Goal: Transaction & Acquisition: Purchase product/service

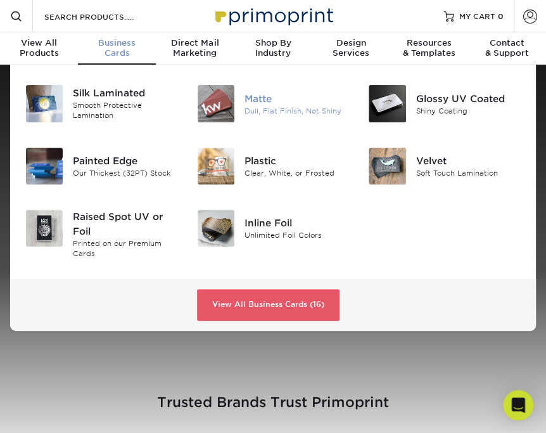
click at [264, 104] on div "Matte" at bounding box center [297, 98] width 105 height 14
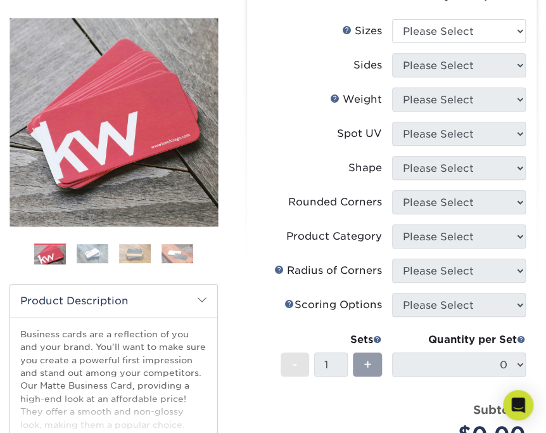
scroll to position [63, 0]
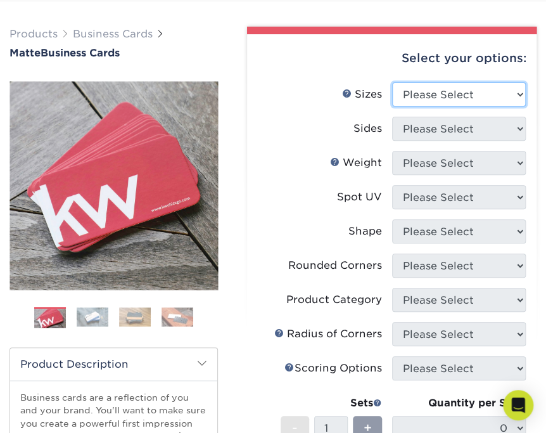
click at [455, 92] on select "Please Select 1.5" x 3.5" - Mini 1.75" x 3.5" - Mini 2" x 2" - Square 2" x 3" -…" at bounding box center [459, 94] width 134 height 24
select select "2.00x3.50"
click at [392, 82] on select "Please Select 1.5" x 3.5" - Mini 1.75" x 3.5" - Mini 2" x 2" - Square 2" x 3" -…" at bounding box center [459, 94] width 134 height 24
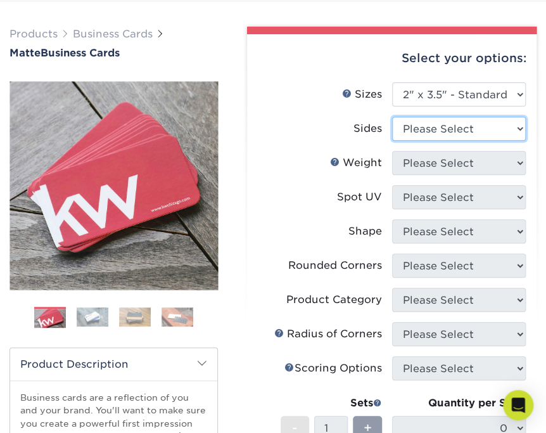
click at [433, 130] on select "Please Select Print Both Sides Print Front Only" at bounding box center [459, 129] width 134 height 24
select select "13abbda7-1d64-4f25-8bb2-c179b224825d"
click at [392, 117] on select "Please Select Print Both Sides Print Front Only" at bounding box center [459, 129] width 134 height 24
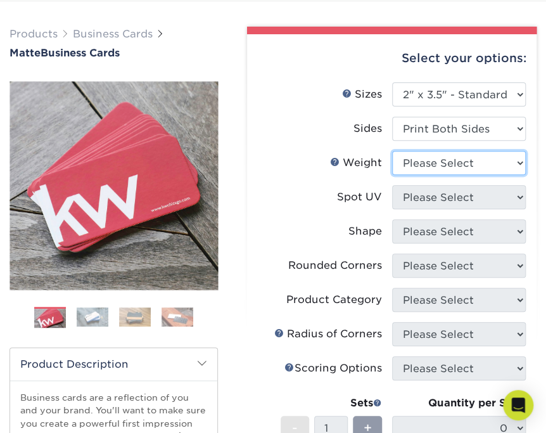
click at [431, 166] on select "Please Select 16PT 14PT" at bounding box center [459, 163] width 134 height 24
select select "16PT"
click at [392, 151] on select "Please Select 16PT 14PT" at bounding box center [459, 163] width 134 height 24
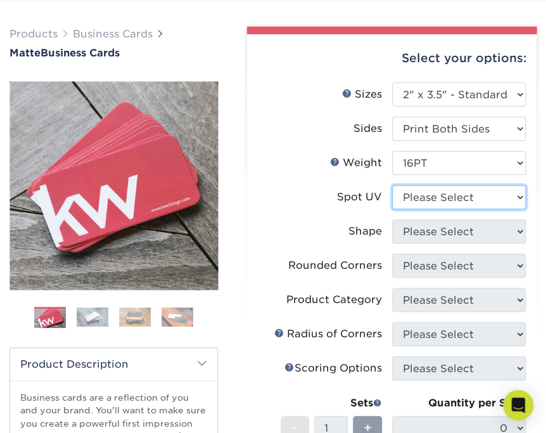
click at [421, 195] on select "Please Select No Spot UV Front and Back (Both Sides) Front Only Back Only" at bounding box center [459, 197] width 134 height 24
select select "3"
click at [392, 185] on select "Please Select No Spot UV Front and Back (Both Sides) Front Only Back Only" at bounding box center [459, 197] width 134 height 24
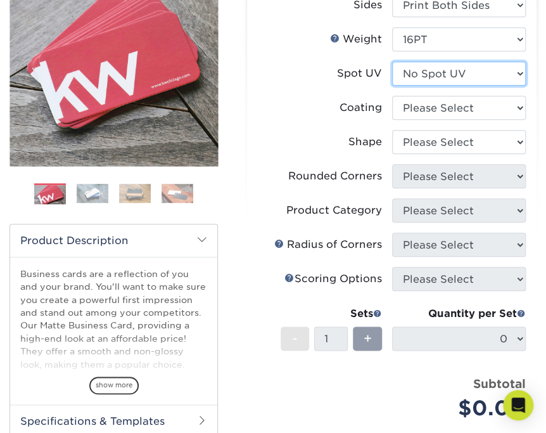
scroll to position [190, 0]
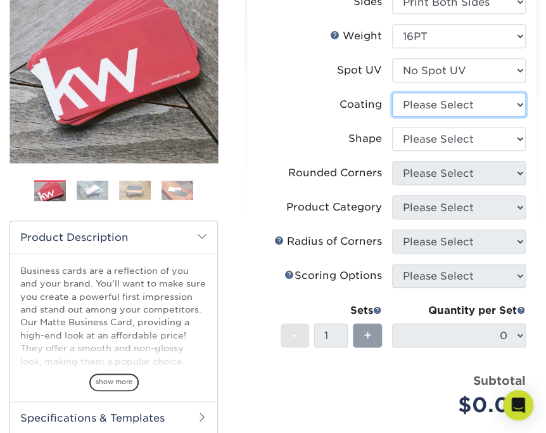
click at [426, 99] on select at bounding box center [459, 104] width 134 height 24
select select "121bb7b5-3b4d-429f-bd8d-bbf80e953313"
click at [392, 94] on select at bounding box center [459, 104] width 134 height 24
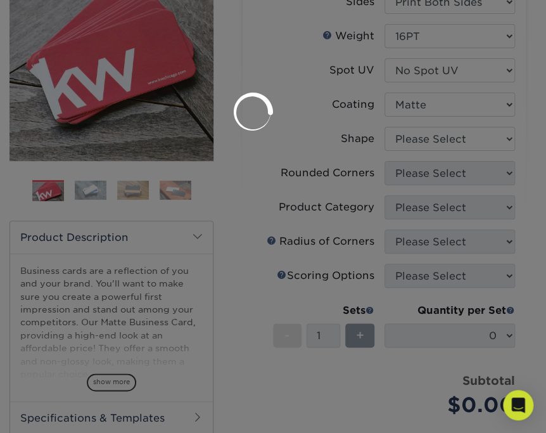
scroll to position [188, 0]
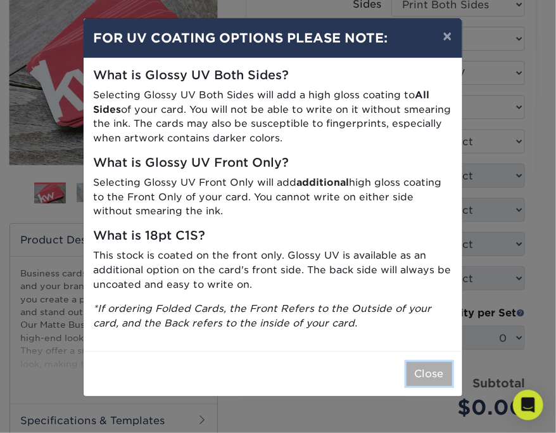
click at [416, 374] on button "Close" at bounding box center [430, 374] width 46 height 24
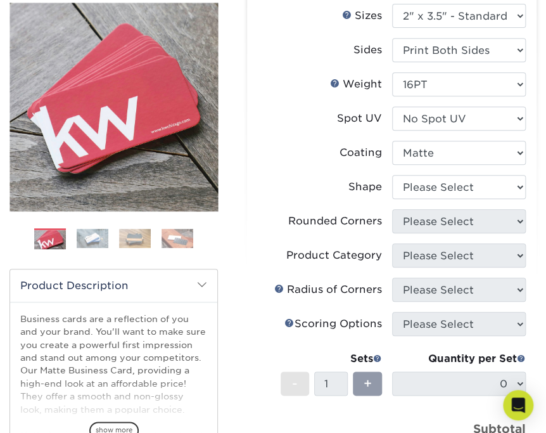
scroll to position [124, 0]
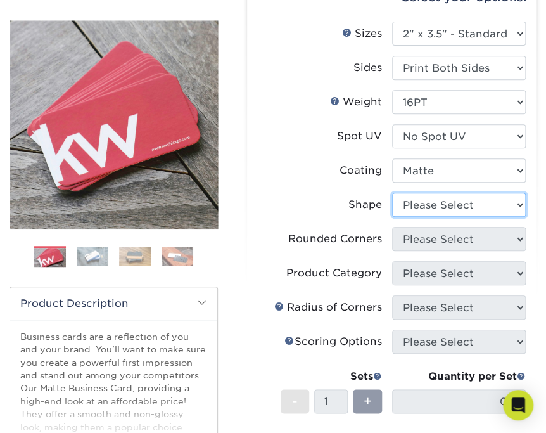
click at [436, 208] on select "Please Select Standard Oval" at bounding box center [459, 205] width 134 height 24
select select "standard"
click at [392, 193] on select "Please Select Standard Oval" at bounding box center [459, 205] width 134 height 24
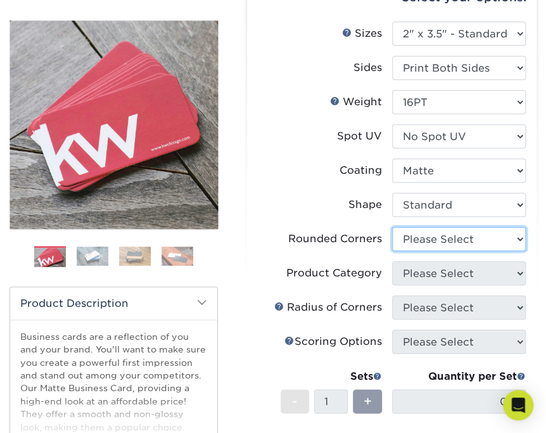
click at [428, 241] on select "Please Select Yes - Round 2 Corners Yes - Round 4 Corners No" at bounding box center [459, 239] width 134 height 24
select select "0"
click at [392, 227] on select "Please Select Yes - Round 2 Corners Yes - Round 4 Corners No" at bounding box center [459, 239] width 134 height 24
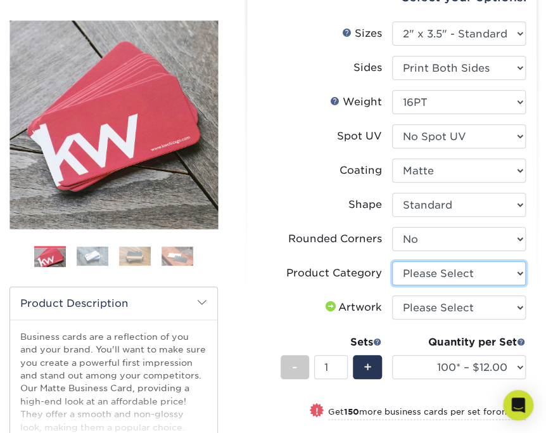
click at [426, 272] on select "Please Select Business Cards" at bounding box center [459, 273] width 134 height 24
select select "3b5148f1-0588-4f88-a218-97bcfdce65c1"
click at [392, 261] on select "Please Select Business Cards" at bounding box center [459, 273] width 134 height 24
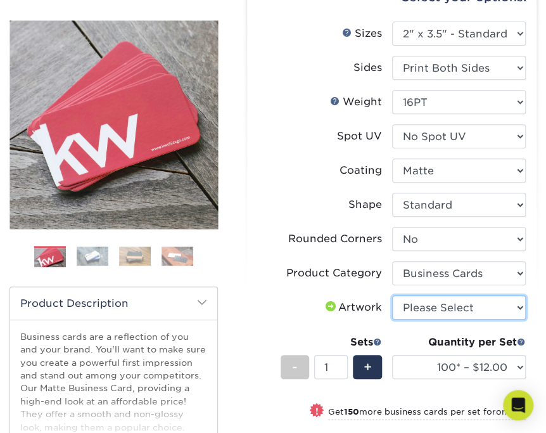
click at [422, 307] on select "Please Select I will upload files I need a design - $100" at bounding box center [459, 307] width 134 height 24
select select "upload"
click at [392, 295] on select "Please Select I will upload files I need a design - $100" at bounding box center [459, 307] width 134 height 24
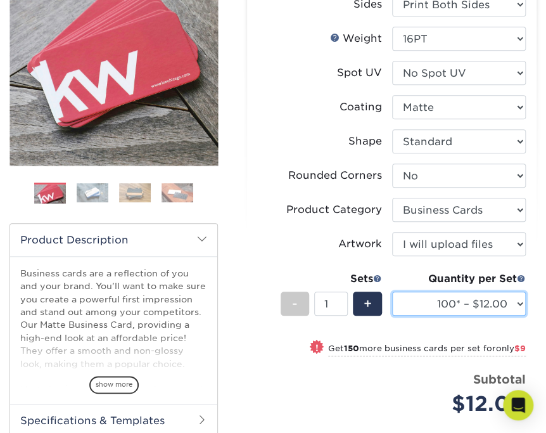
click at [521, 300] on select "100* – $12.00 250* – $21.00 500 – $42.00 1000 – $53.00 2500 – $95.00 5000 – $18…" at bounding box center [459, 303] width 134 height 24
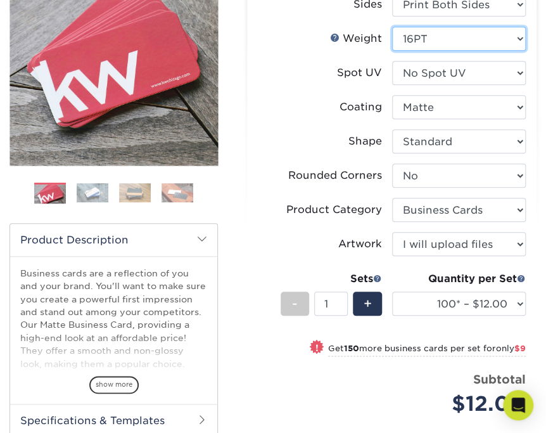
click at [432, 40] on select "Please Select 16PT 14PT" at bounding box center [459, 39] width 134 height 24
click at [314, 179] on div "Rounded Corners" at bounding box center [335, 175] width 94 height 15
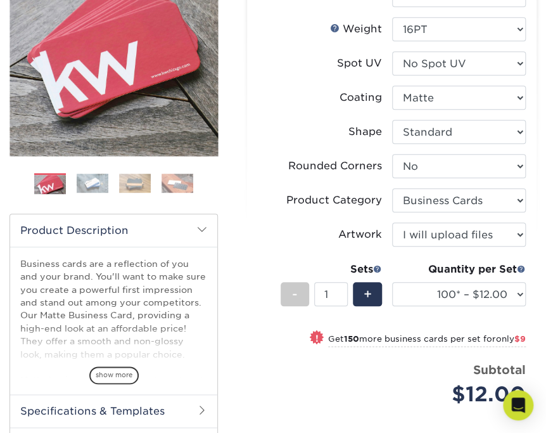
scroll to position [61, 0]
